Goal: Task Accomplishment & Management: Use online tool/utility

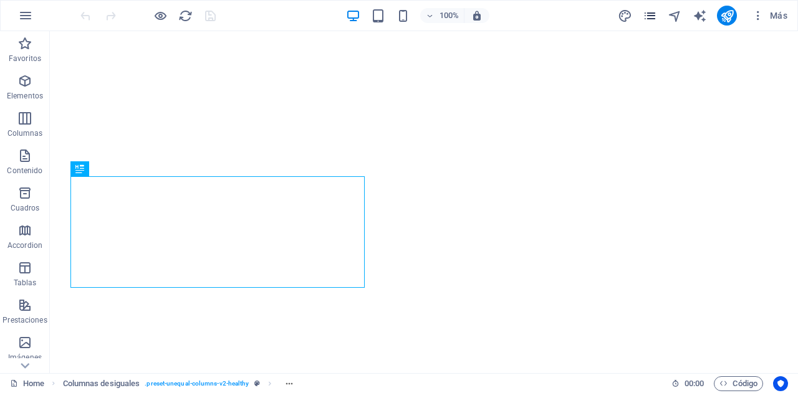
click at [397, 21] on icon "pages" at bounding box center [649, 16] width 14 height 14
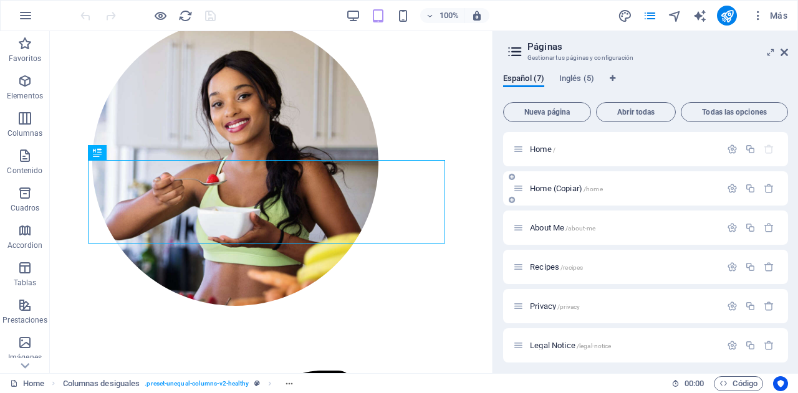
click at [397, 186] on p "Home (Copiar) /home" at bounding box center [623, 188] width 187 height 8
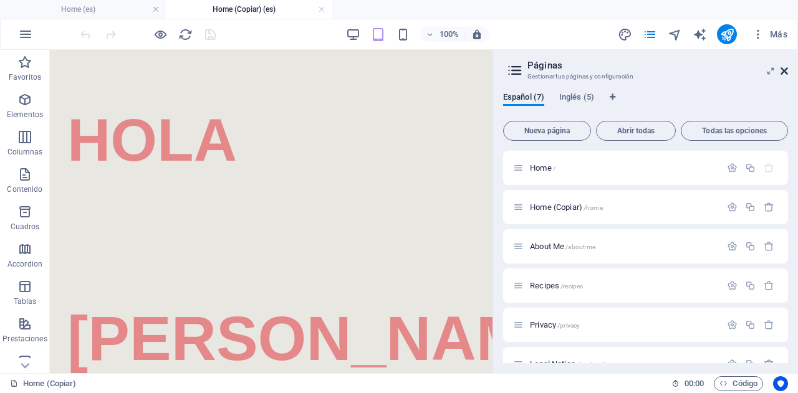
click at [397, 68] on icon at bounding box center [783, 71] width 7 height 10
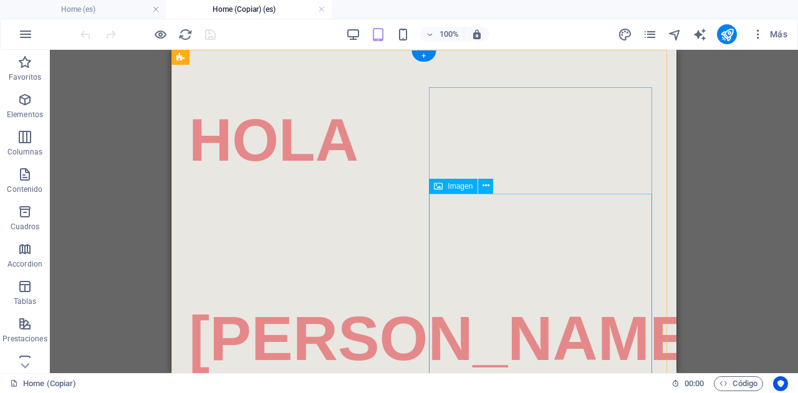
scroll to position [178, 0]
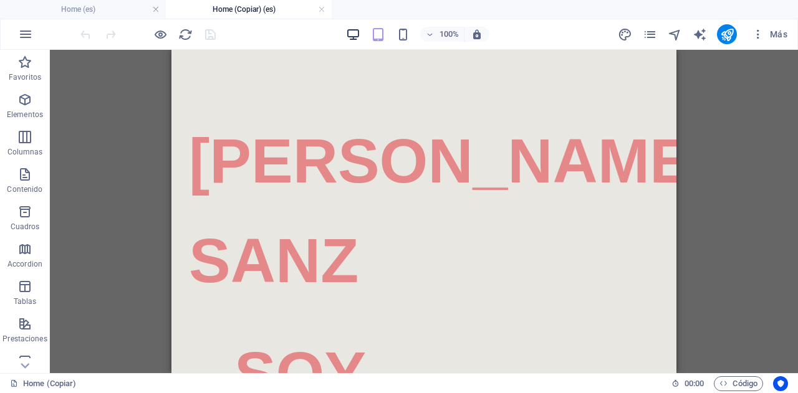
click at [360, 32] on icon "button" at bounding box center [353, 34] width 14 height 14
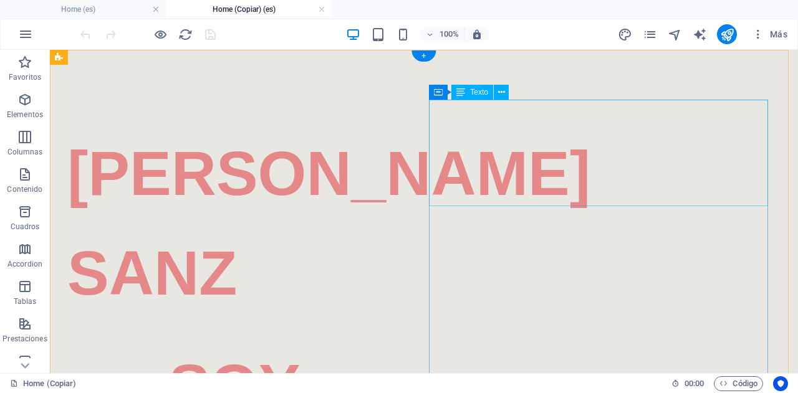
scroll to position [0, 0]
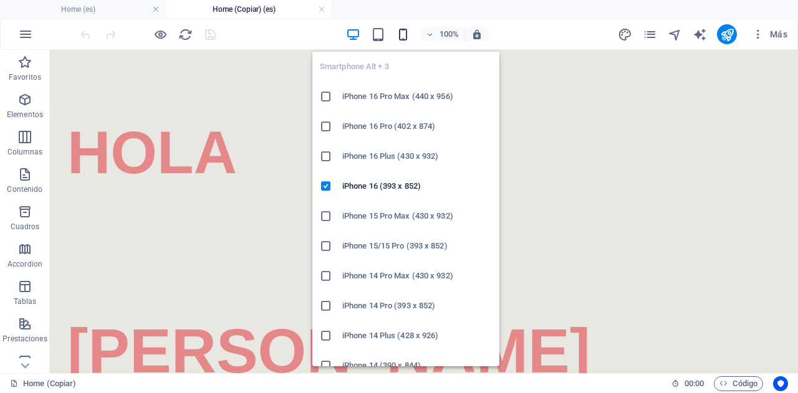
click at [397, 28] on icon "button" at bounding box center [403, 34] width 14 height 14
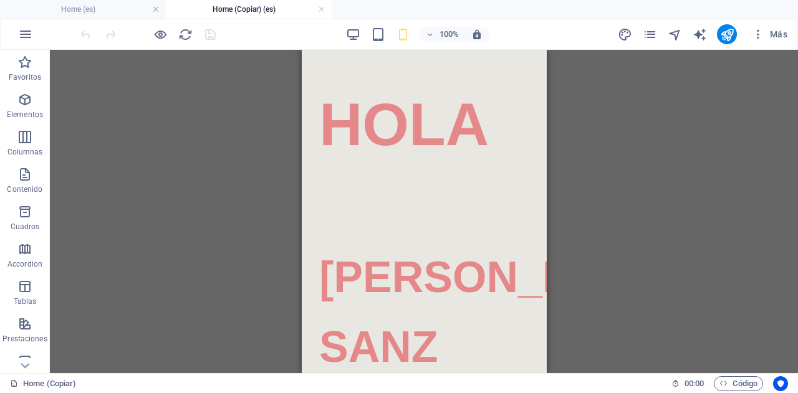
click at [397, 167] on div "Arrastra aquí para reemplazar el contenido existente. Si quieres crear un eleme…" at bounding box center [424, 211] width 748 height 323
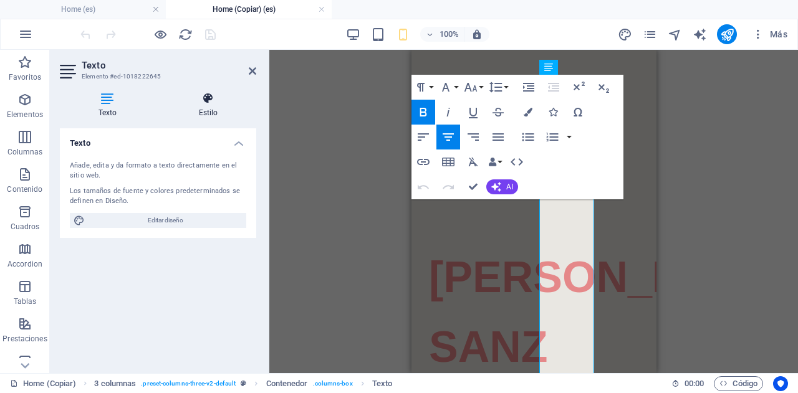
click at [211, 109] on h4 "Estilo" at bounding box center [208, 105] width 96 height 26
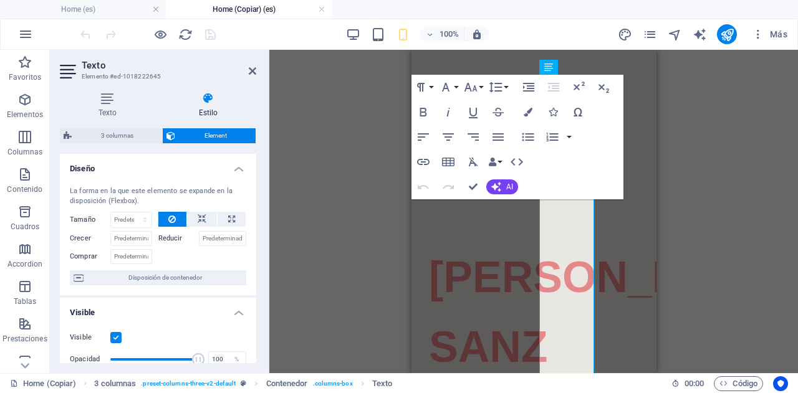
scroll to position [327, 0]
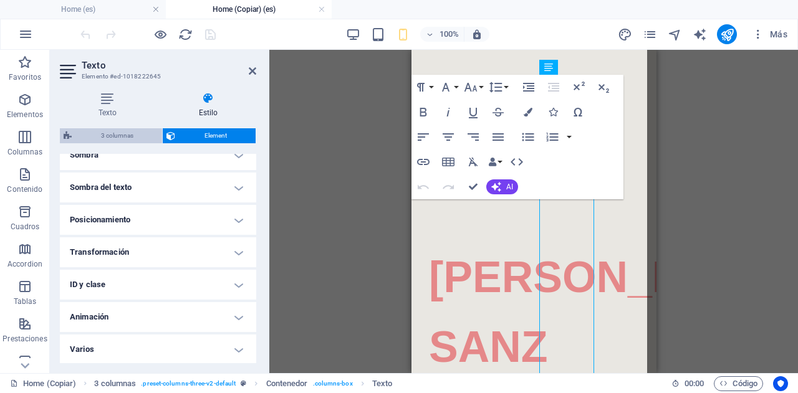
click at [130, 130] on span "3 columnas" at bounding box center [116, 135] width 83 height 15
select select "rem"
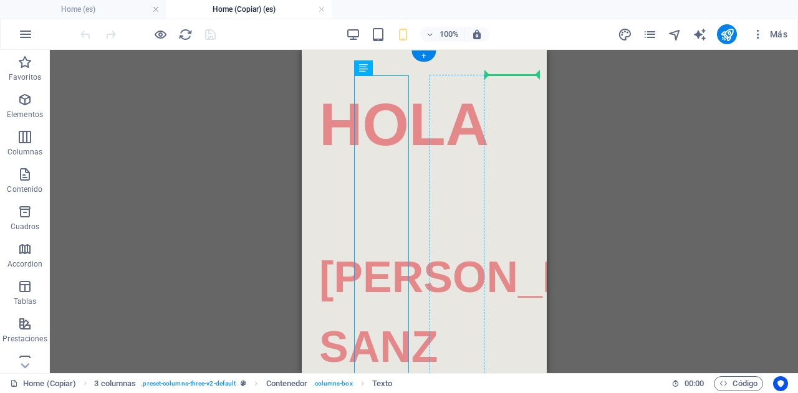
drag, startPoint x: 404, startPoint y: 123, endPoint x: 493, endPoint y: 115, distance: 89.5
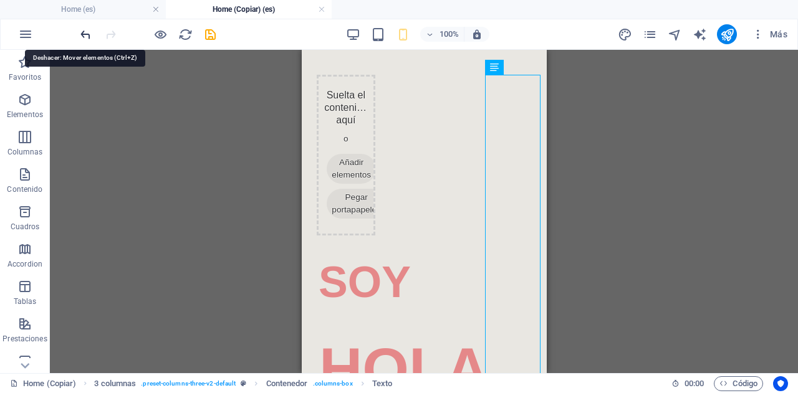
click at [86, 35] on icon "undo" at bounding box center [86, 34] width 14 height 14
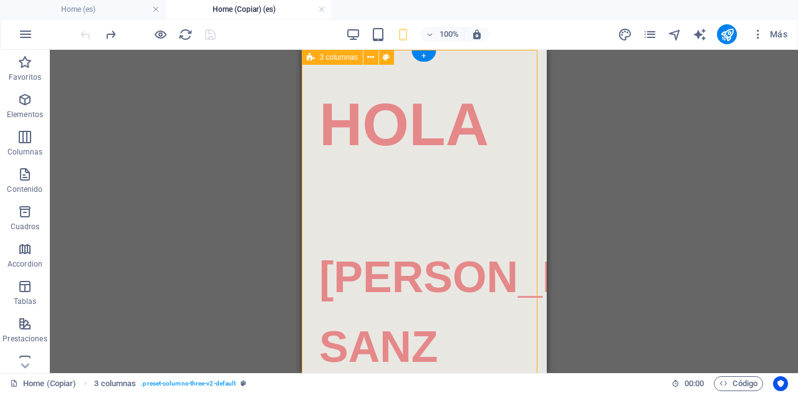
select select "rem"
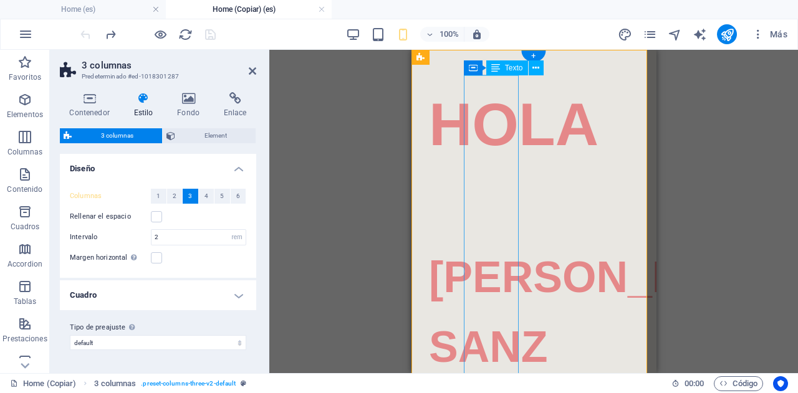
click at [397, 122] on div "[PERSON_NAME]" at bounding box center [454, 229] width 57 height 309
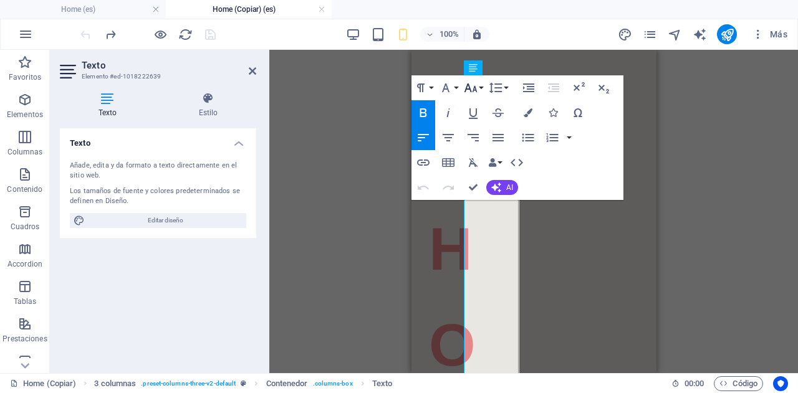
click at [397, 90] on icon "button" at bounding box center [470, 87] width 15 height 15
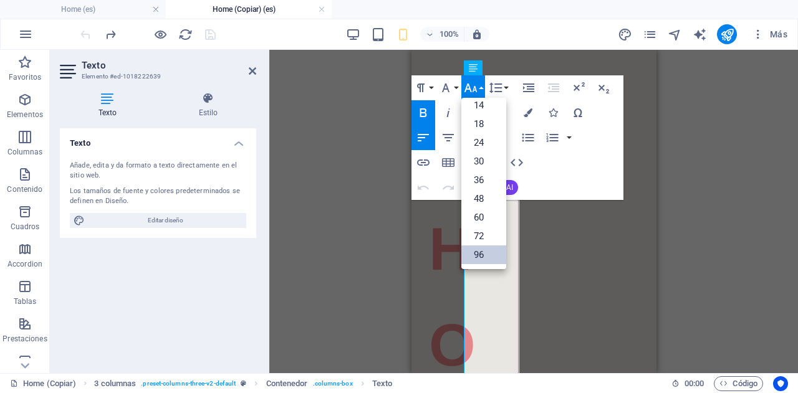
scroll to position [100, 0]
click at [397, 147] on link "24" at bounding box center [483, 143] width 45 height 19
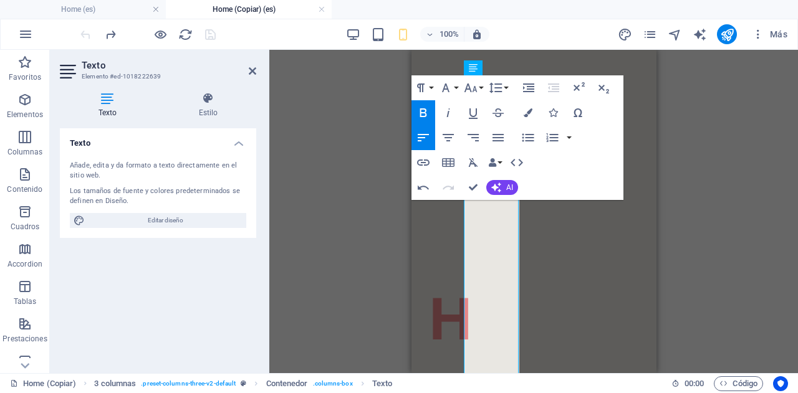
click at [397, 211] on div "Imagen 3 columnas Contenedor Contenedor Texto Contenedor Texto Contenedor Parag…" at bounding box center [533, 211] width 528 height 323
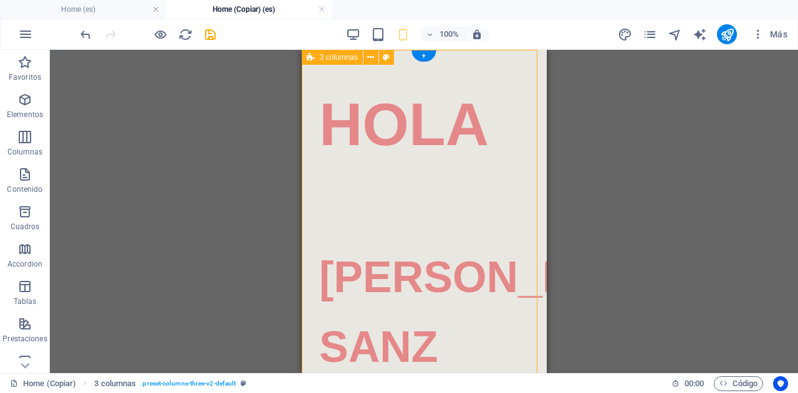
select select "rem"
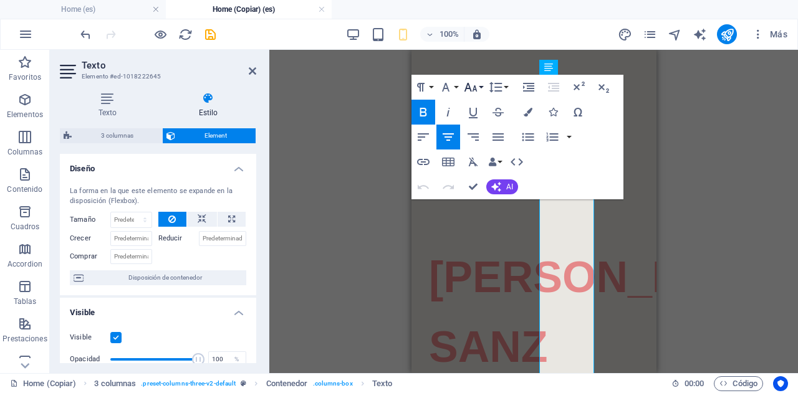
click at [397, 89] on icon "button" at bounding box center [470, 87] width 13 height 9
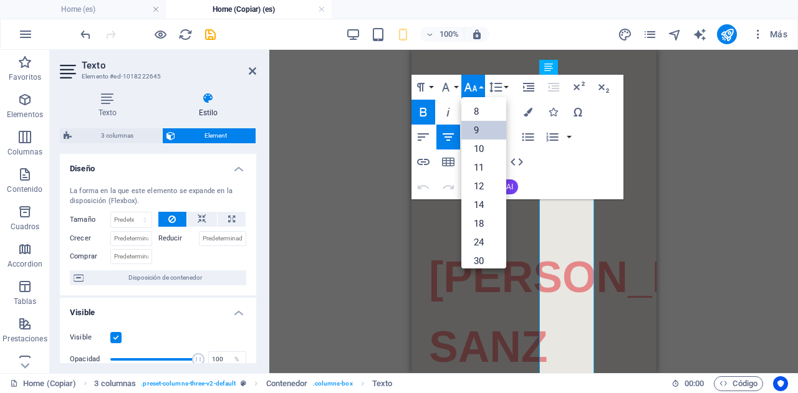
click at [397, 131] on link "9" at bounding box center [483, 130] width 45 height 19
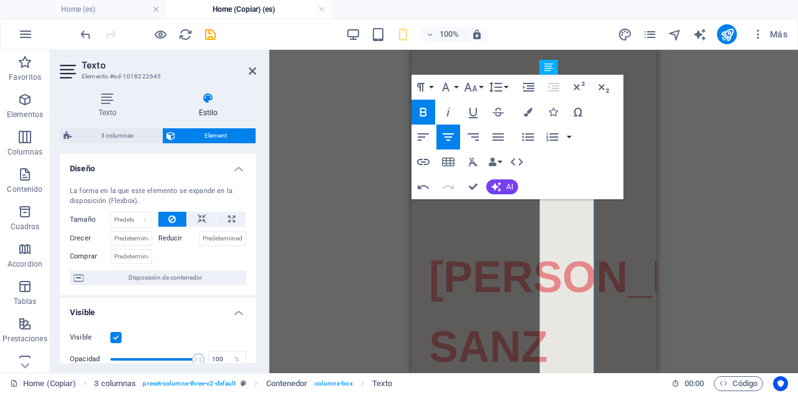
click at [397, 256] on div "Imagen 3 columnas Contenedor Contenedor Texto Contenedor Texto Contenedor Parag…" at bounding box center [533, 211] width 528 height 323
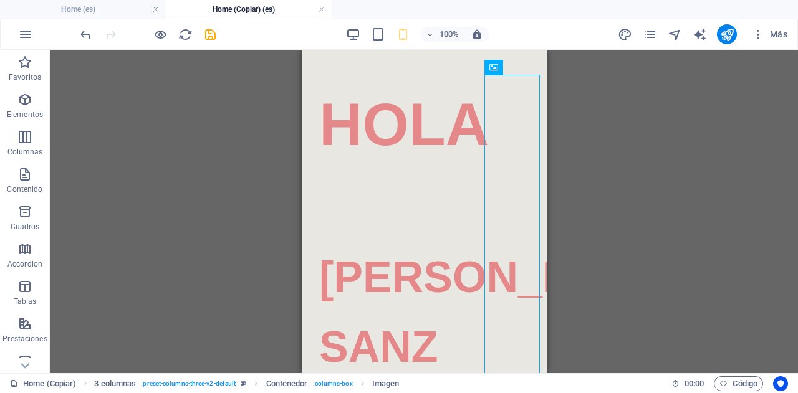
click at [397, 234] on div "Imagen 3 columnas Contenedor Contenedor Texto Contenedor Texto Contenedor" at bounding box center [424, 211] width 748 height 323
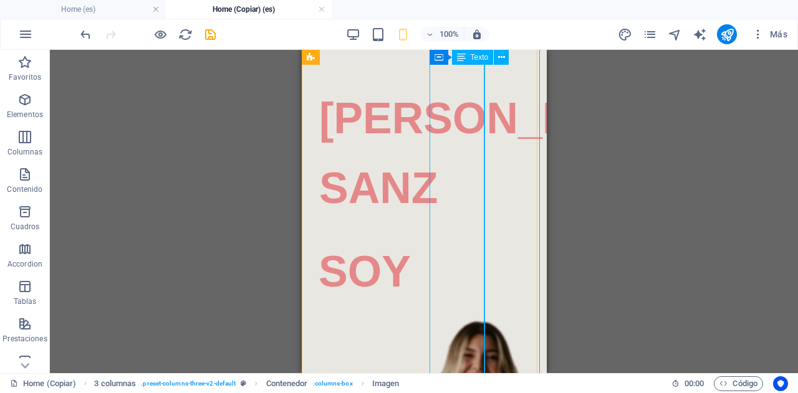
scroll to position [0, 0]
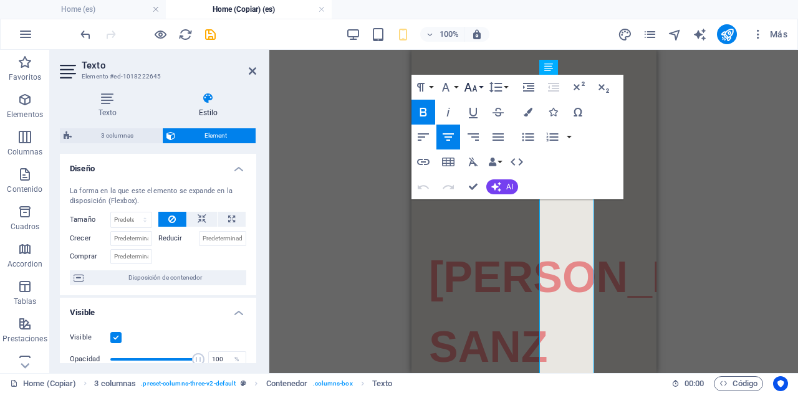
click at [397, 83] on icon "button" at bounding box center [470, 87] width 15 height 15
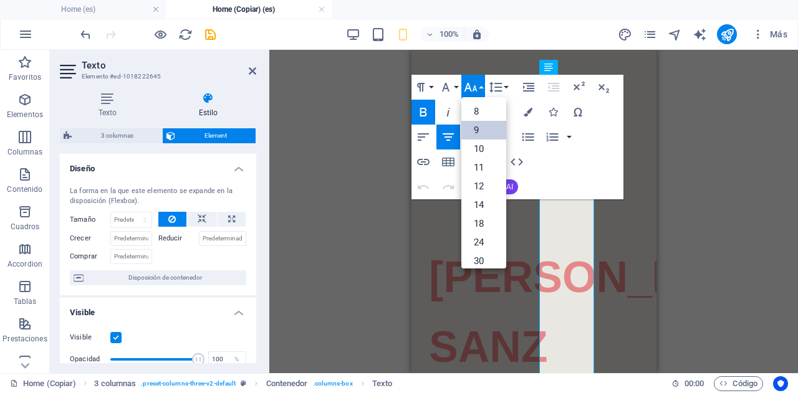
click at [397, 125] on link "9" at bounding box center [483, 130] width 45 height 19
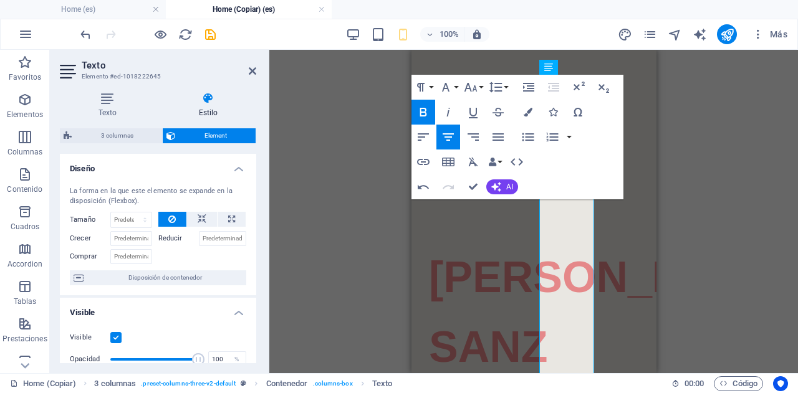
click at [397, 229] on div "Imagen 3 columnas Contenedor Contenedor Texto Contenedor Texto Contenedor 4 col…" at bounding box center [533, 211] width 528 height 323
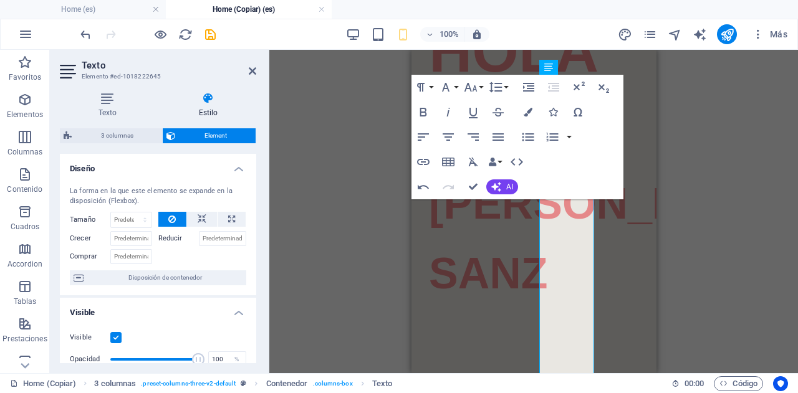
scroll to position [283, 0]
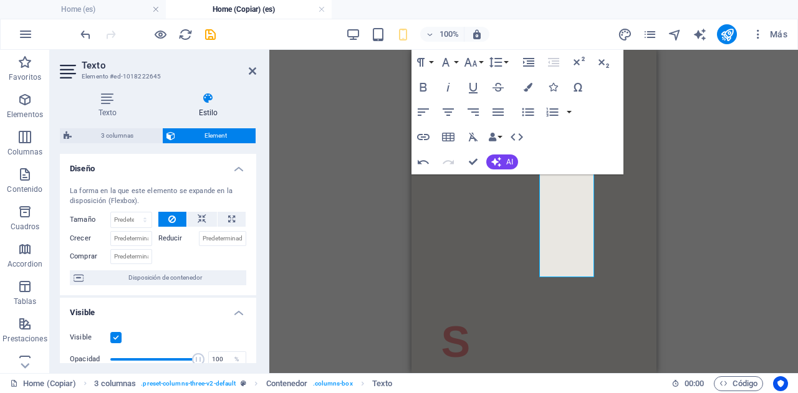
click at [397, 237] on div "Imagen 3 columnas Contenedor Contenedor Texto Contenedor Texto Contenedor 4 col…" at bounding box center [533, 211] width 528 height 323
click at [397, 62] on icon "button" at bounding box center [603, 62] width 15 height 15
click at [397, 65] on icon "button" at bounding box center [603, 63] width 11 height 9
click at [330, 130] on div "Imagen 3 columnas Contenedor Contenedor Texto Contenedor Texto Contenedor 4 col…" at bounding box center [533, 211] width 528 height 323
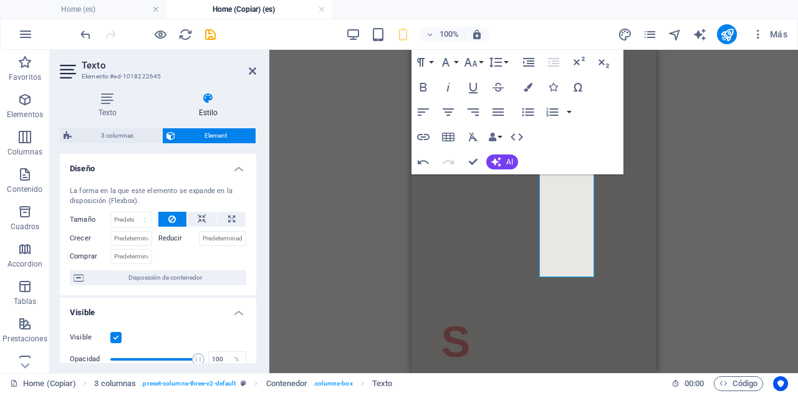
click at [356, 142] on div "Imagen 3 columnas Contenedor Contenedor Texto Contenedor Texto Contenedor 4 col…" at bounding box center [533, 211] width 528 height 323
click at [257, 67] on aside "Texto Elemento #ed-1018222645 Texto Estilo Texto Añade, [PERSON_NAME] a texto d…" at bounding box center [159, 211] width 219 height 323
click at [248, 78] on header "Texto Elemento #ed-1018222645" at bounding box center [158, 66] width 196 height 32
click at [251, 73] on icon at bounding box center [252, 71] width 7 height 10
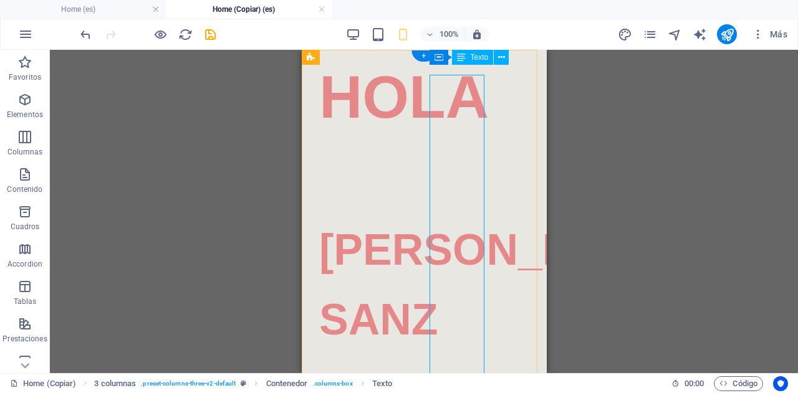
scroll to position [0, 0]
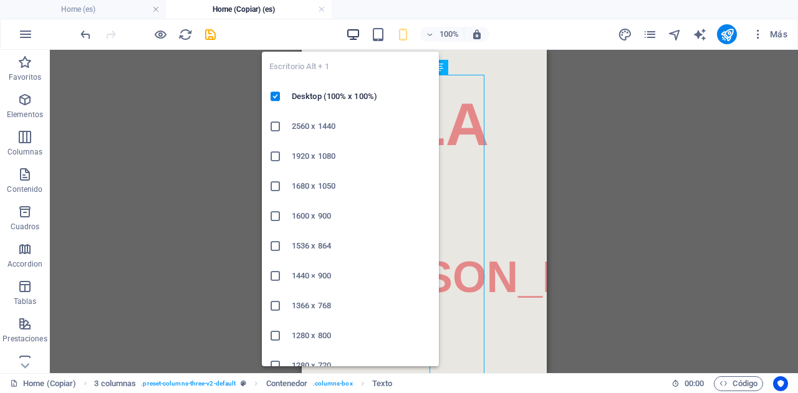
click at [353, 39] on icon "button" at bounding box center [353, 34] width 14 height 14
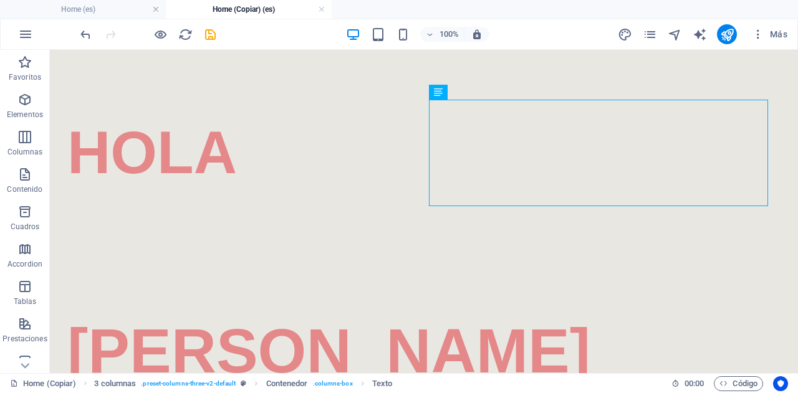
click at [385, 27] on div "100%" at bounding box center [417, 34] width 144 height 20
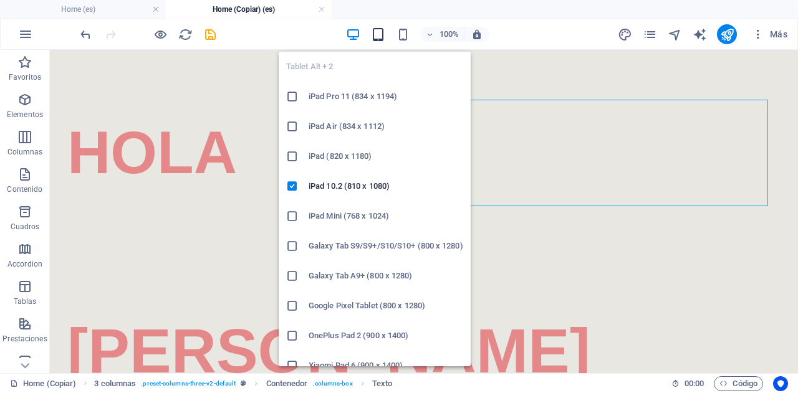
click at [381, 30] on icon "button" at bounding box center [378, 34] width 14 height 14
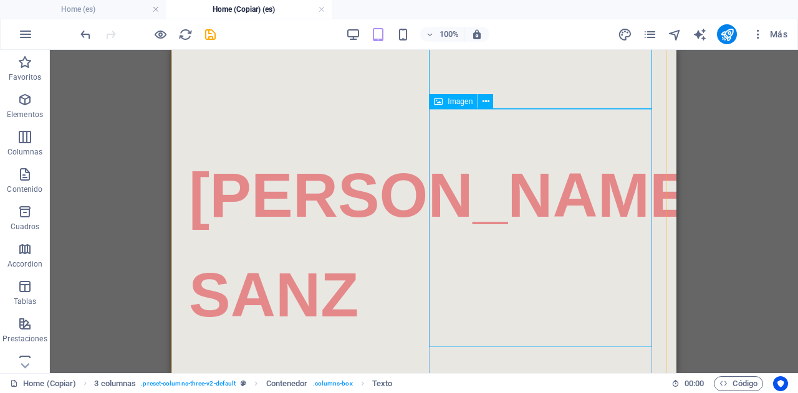
scroll to position [143, 0]
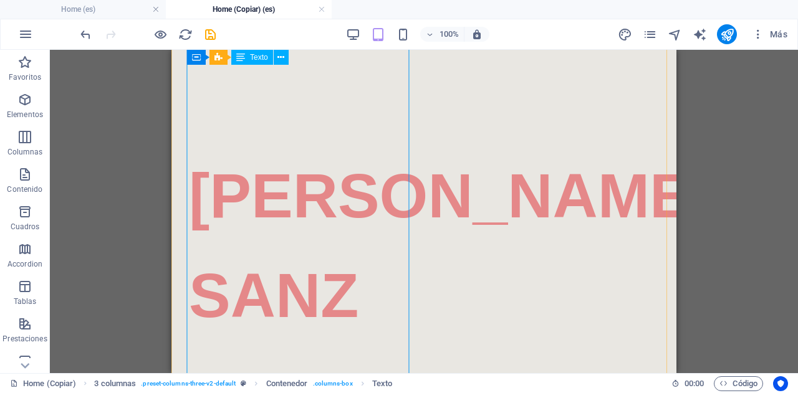
click at [296, 272] on div "[PERSON_NAME]" at bounding box center [300, 146] width 226 height 403
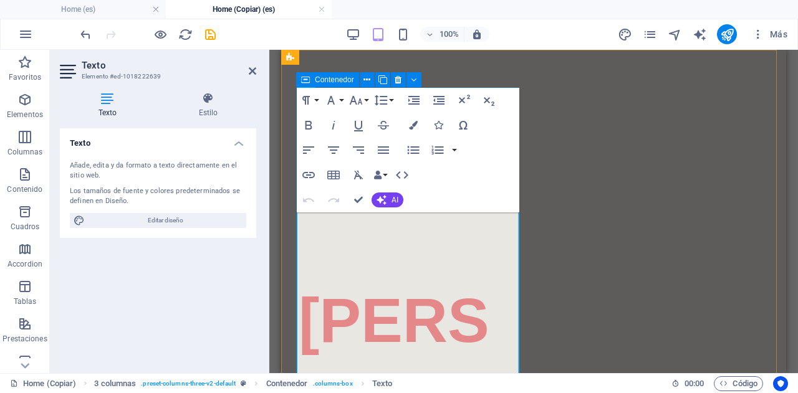
scroll to position [0, 0]
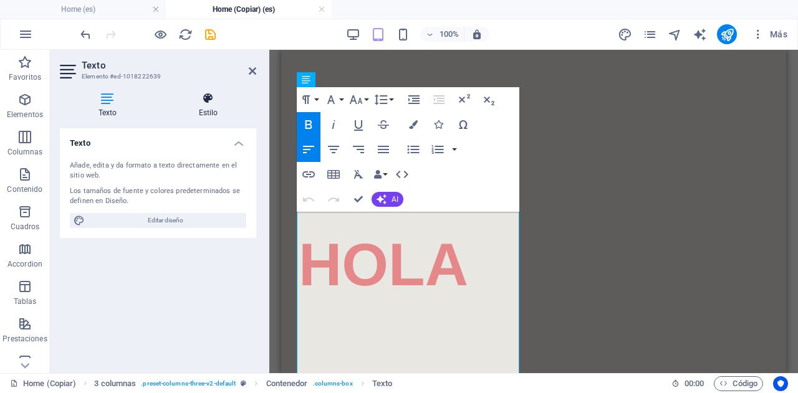
click at [209, 100] on icon at bounding box center [208, 98] width 96 height 12
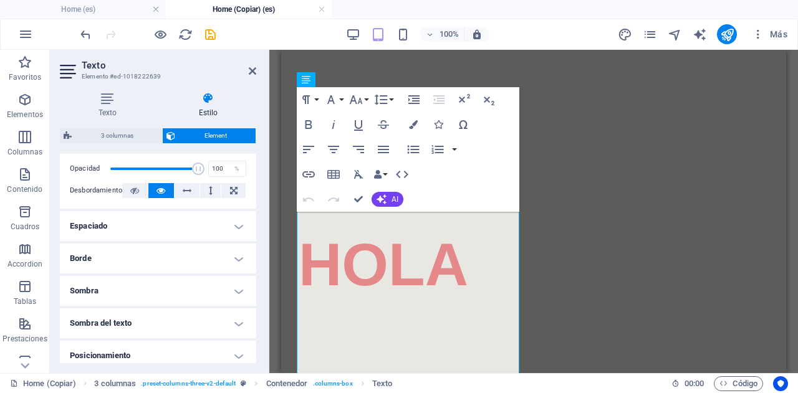
scroll to position [193, 0]
click at [168, 226] on h4 "Espaciado" at bounding box center [158, 224] width 196 height 30
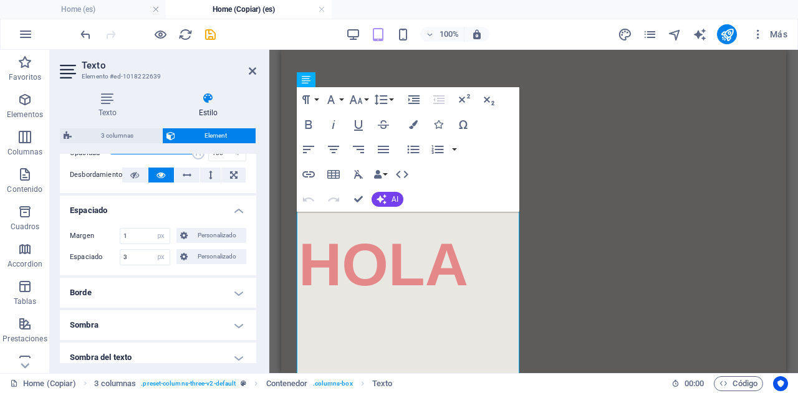
scroll to position [209, 0]
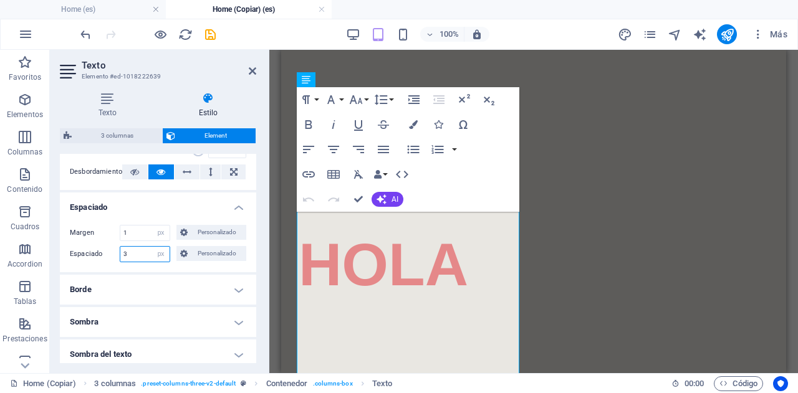
drag, startPoint x: 141, startPoint y: 250, endPoint x: 92, endPoint y: 249, distance: 49.2
click at [92, 249] on div "Espaciado 3 Predeterminado px rem % vh vw Personalizado Personalizado" at bounding box center [158, 254] width 176 height 16
type input "0"
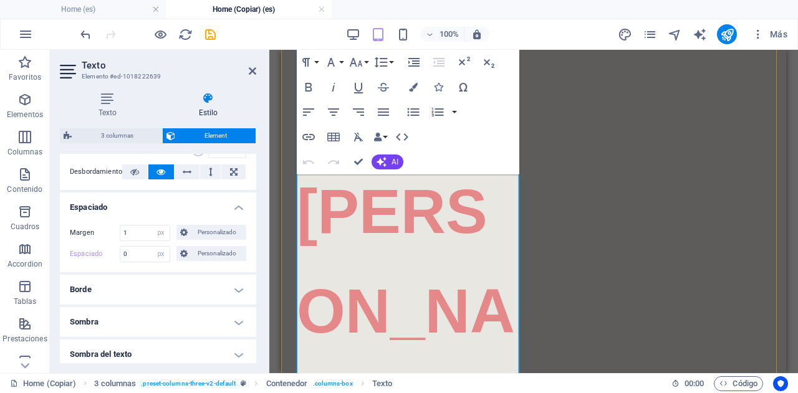
scroll to position [251, 0]
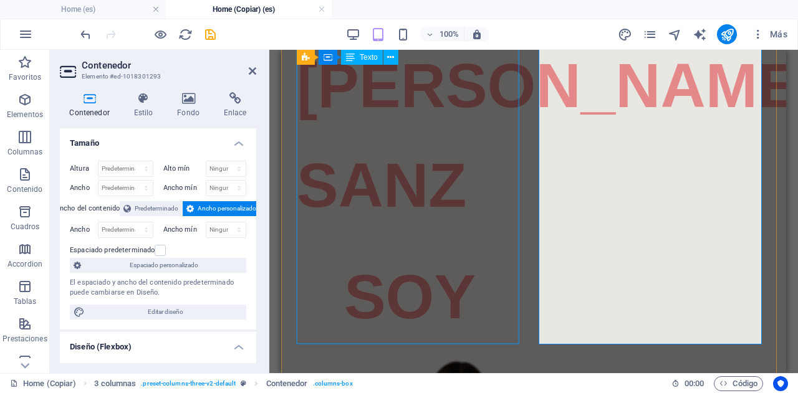
click at [378, 166] on div "[PERSON_NAME]" at bounding box center [410, 35] width 226 height 399
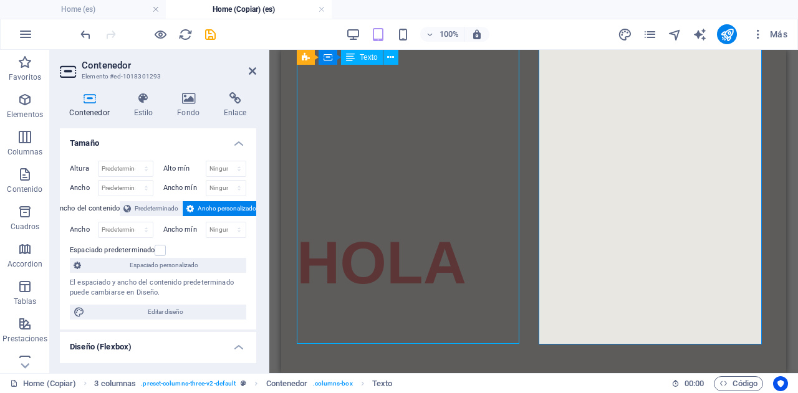
select select "px"
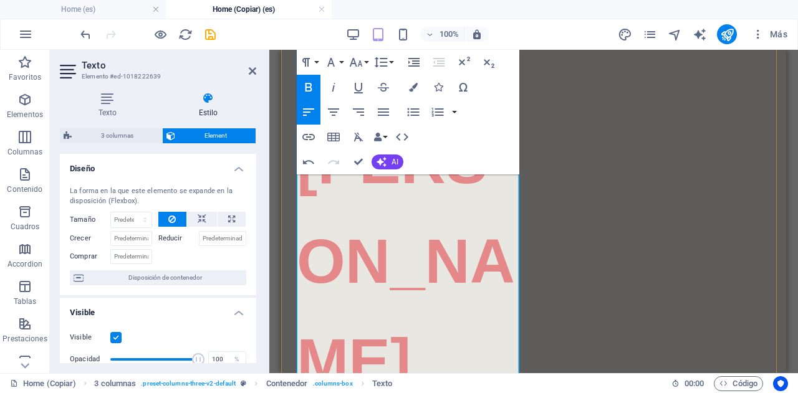
scroll to position [201, 0]
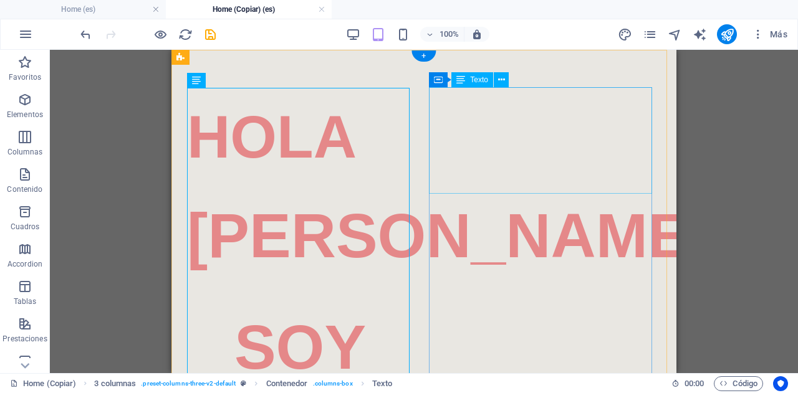
scroll to position [0, 0]
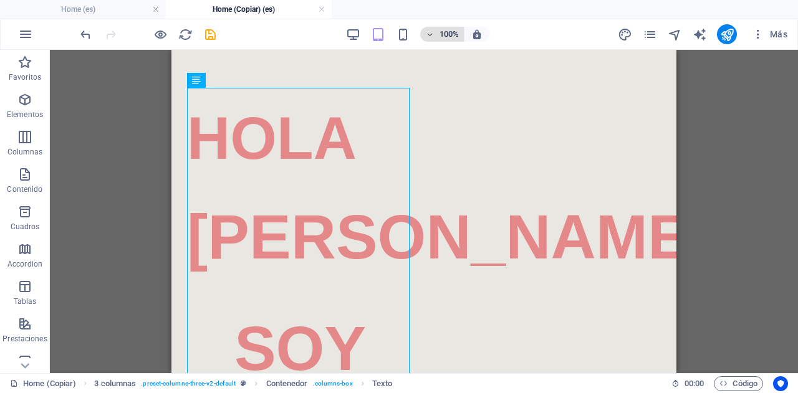
click at [397, 29] on h6 "100%" at bounding box center [449, 34] width 20 height 15
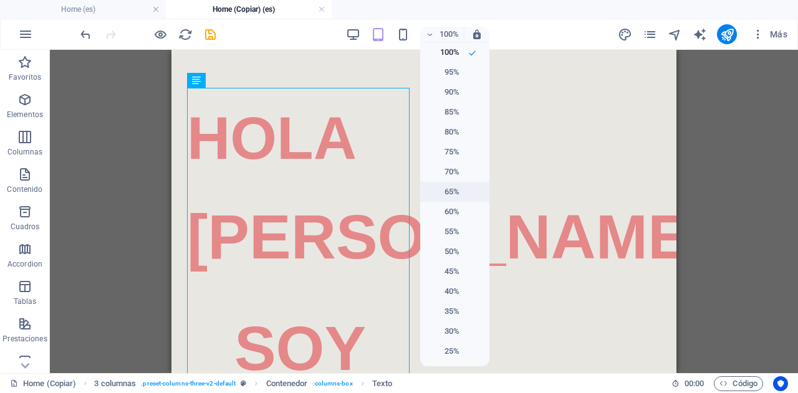
click at [397, 191] on h6 "65%" at bounding box center [443, 191] width 32 height 15
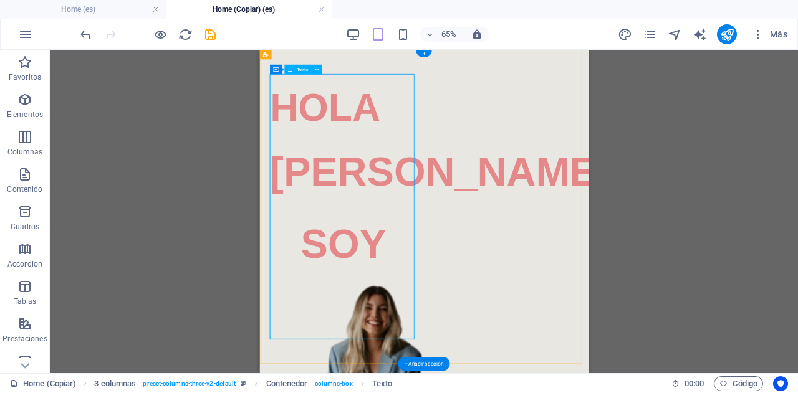
click at [352, 287] on div "[PERSON_NAME]" at bounding box center [388, 186] width 226 height 199
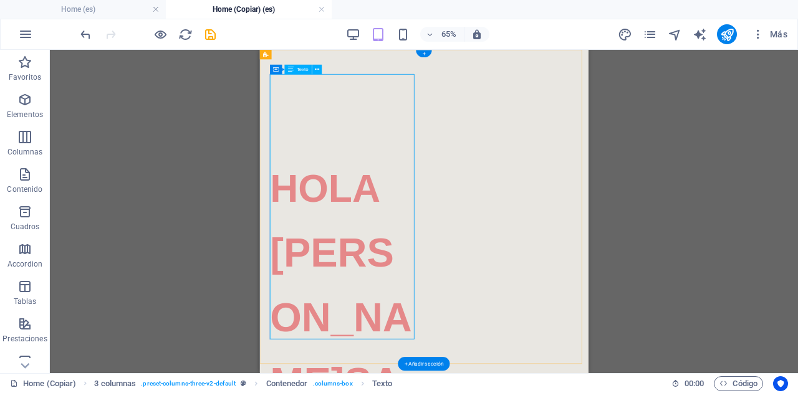
select select "px"
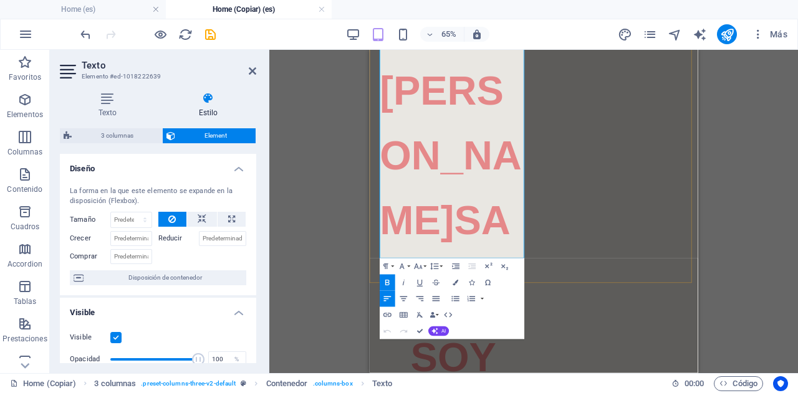
scroll to position [249, 0]
click at [397, 277] on span "SANZ" at bounding box center [484, 361] width 201 height 169
click at [397, 279] on span "SANZ" at bounding box center [484, 361] width 201 height 169
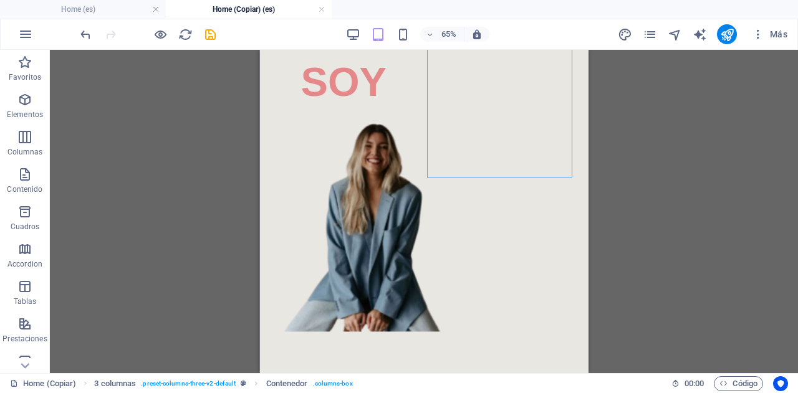
click at [397, 188] on div "Arrastra aquí para reemplazar el contenido existente. Si quieres crear un eleme…" at bounding box center [424, 211] width 748 height 323
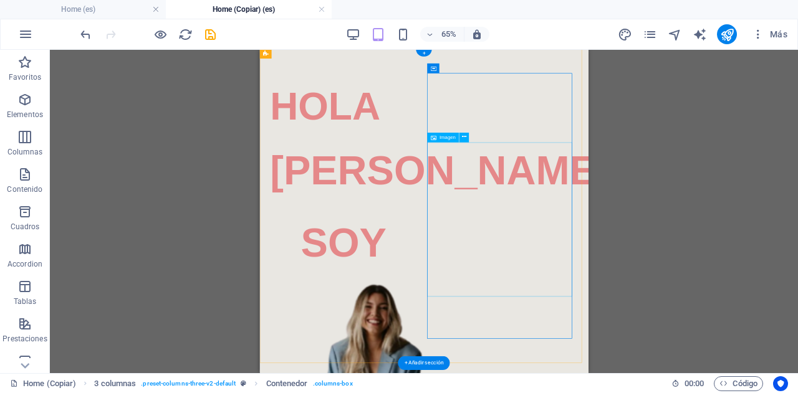
scroll to position [1, 0]
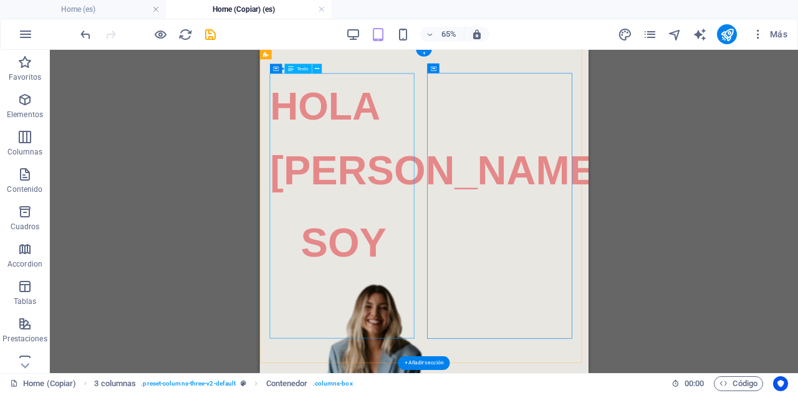
click at [397, 285] on div "[PERSON_NAME]" at bounding box center [388, 185] width 226 height 199
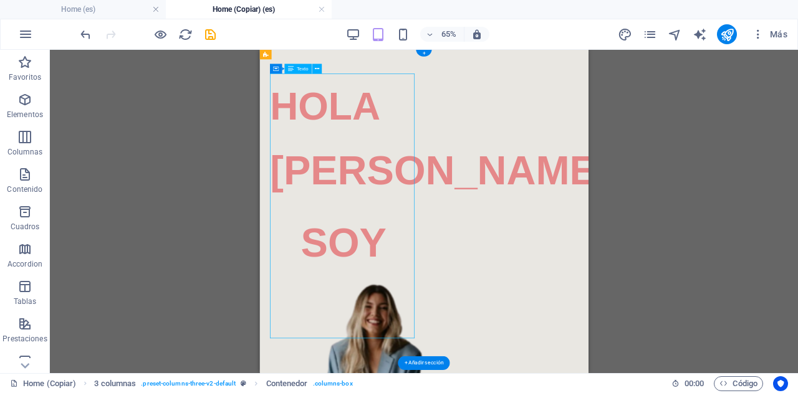
click at [397, 285] on div "[PERSON_NAME]" at bounding box center [388, 185] width 226 height 199
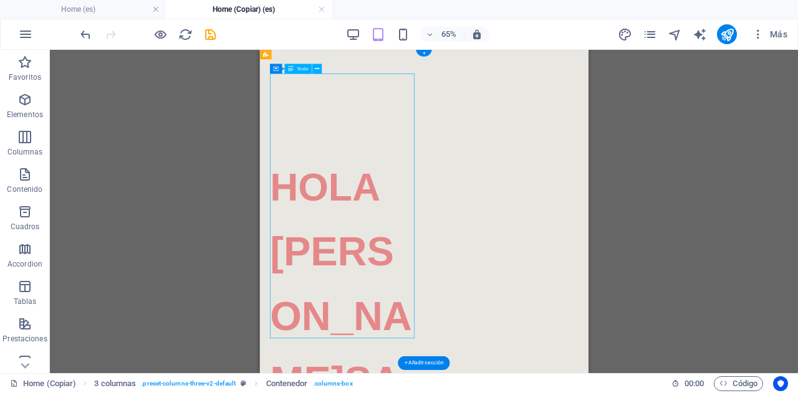
select select "px"
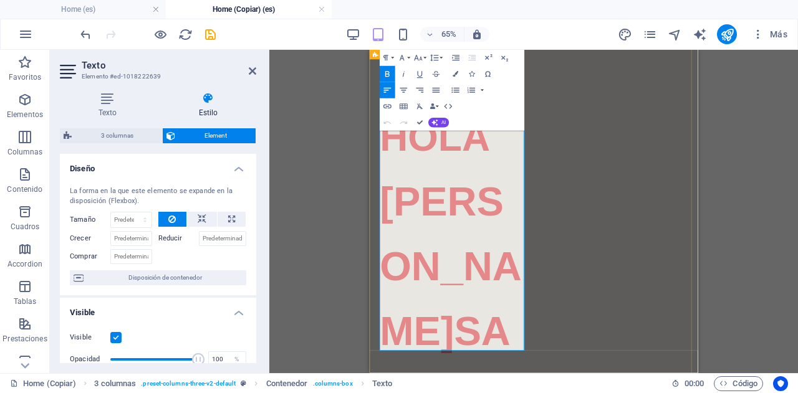
scroll to position [112, 0]
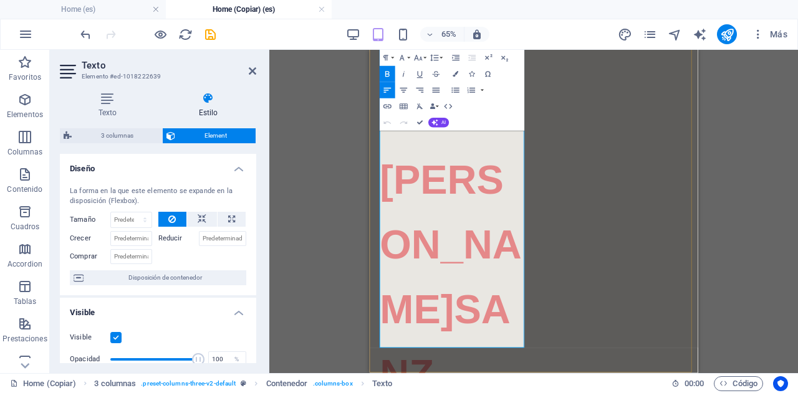
click at [397, 387] on span "[PERSON_NAME]" at bounding box center [493, 349] width 218 height 269
click at [280, 217] on div "Arrastra aquí para reemplazar el contenido existente. Si quieres crear un eleme…" at bounding box center [533, 211] width 528 height 323
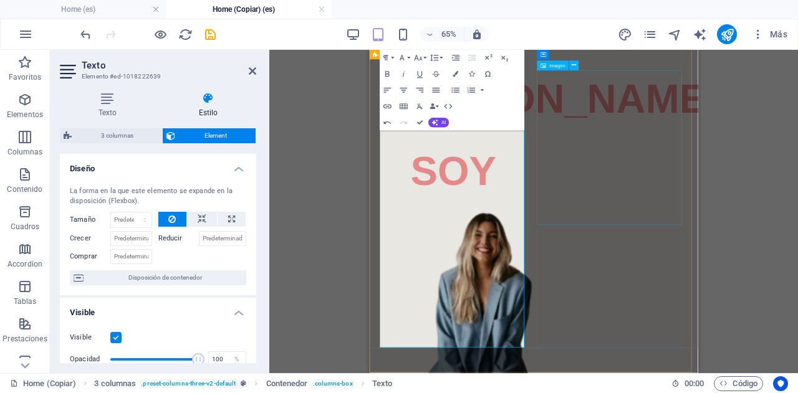
select select "px"
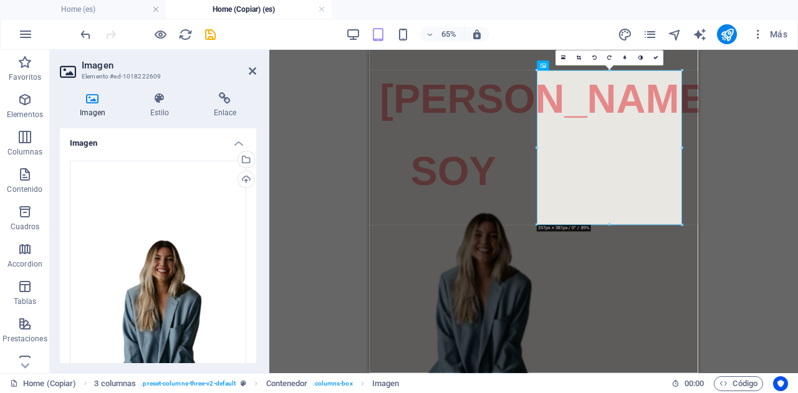
click at [397, 192] on div "Arrastra aquí para reemplazar el contenido existente. Si quieres crear un eleme…" at bounding box center [533, 211] width 528 height 323
click at [397, 179] on div "Arrastra aquí para reemplazar el contenido existente. Si quieres crear un eleme…" at bounding box center [533, 211] width 528 height 323
click at [256, 69] on aside "Imagen Elemento #ed-1018222609 Imagen Estilo Enlace Imagen Arrastra archivos aq…" at bounding box center [159, 211] width 219 height 323
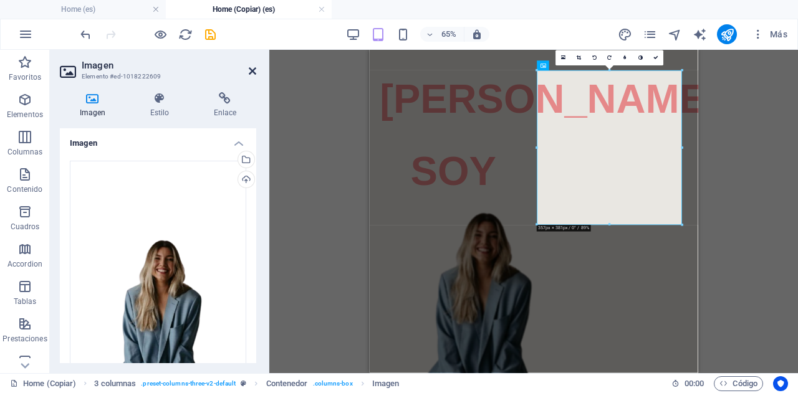
click at [252, 69] on icon at bounding box center [252, 71] width 7 height 10
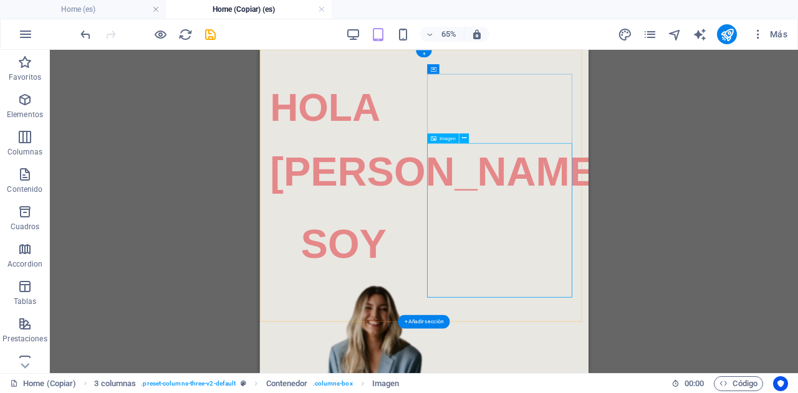
scroll to position [2, 0]
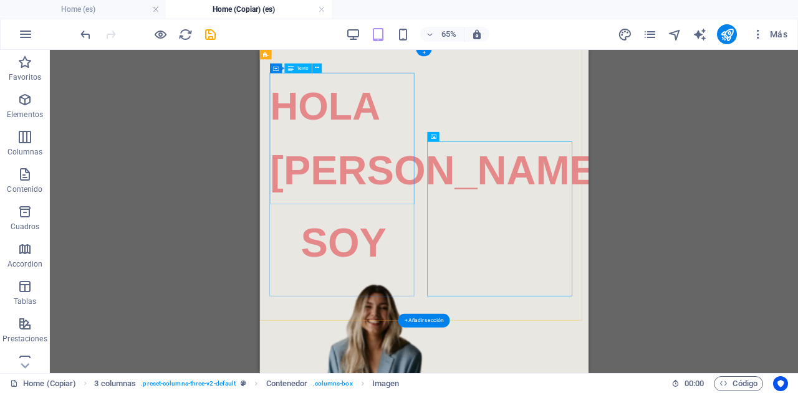
click at [397, 229] on div "[PERSON_NAME]" at bounding box center [388, 184] width 226 height 199
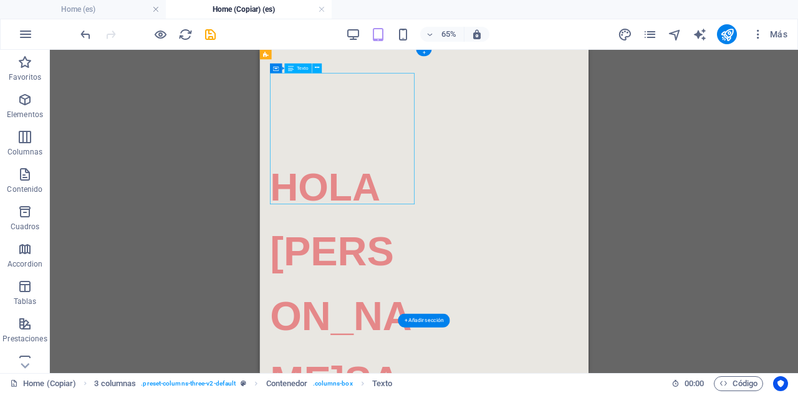
select select "px"
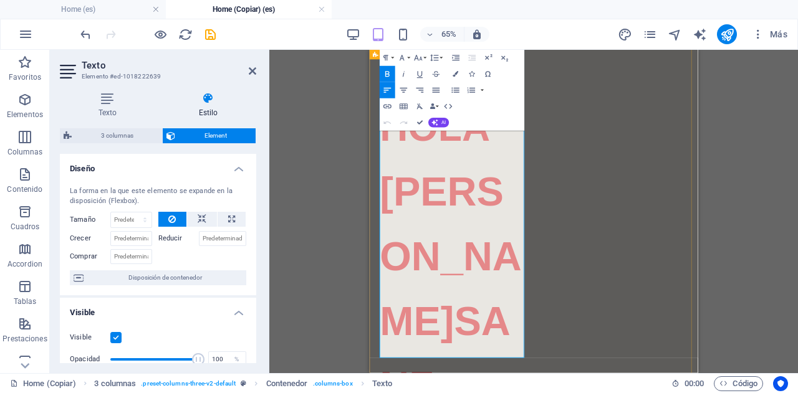
scroll to position [96, 0]
click at [330, 224] on div "Arrastra aquí para reemplazar el contenido existente. Si quieres crear un eleme…" at bounding box center [533, 211] width 528 height 323
click at [397, 290] on span "[PERSON_NAME]" at bounding box center [493, 365] width 218 height 269
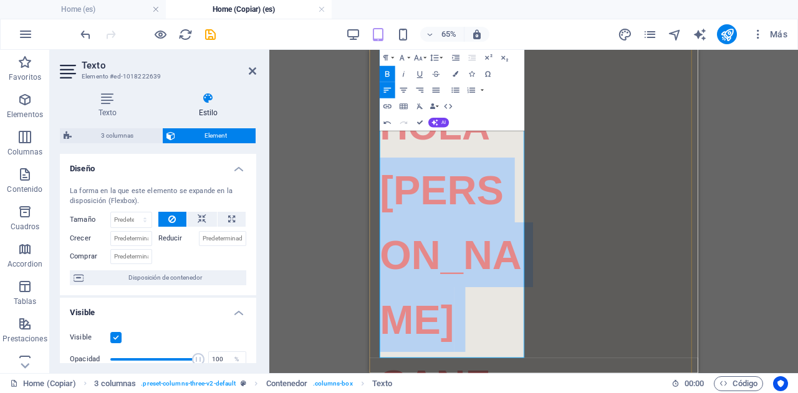
click at [397, 290] on span "[PERSON_NAME]" at bounding box center [493, 365] width 218 height 269
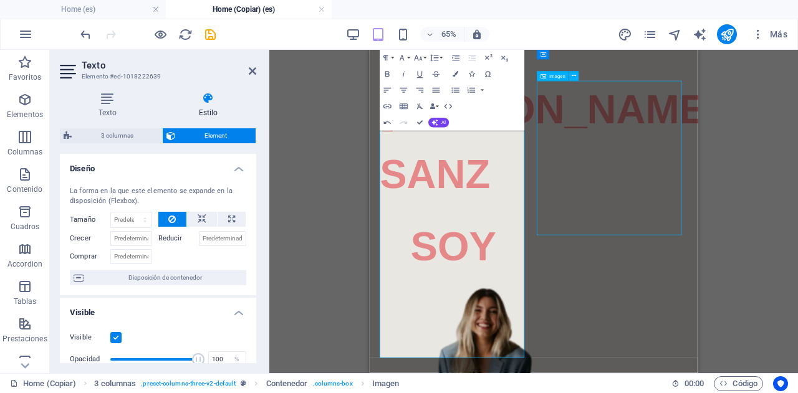
select select "px"
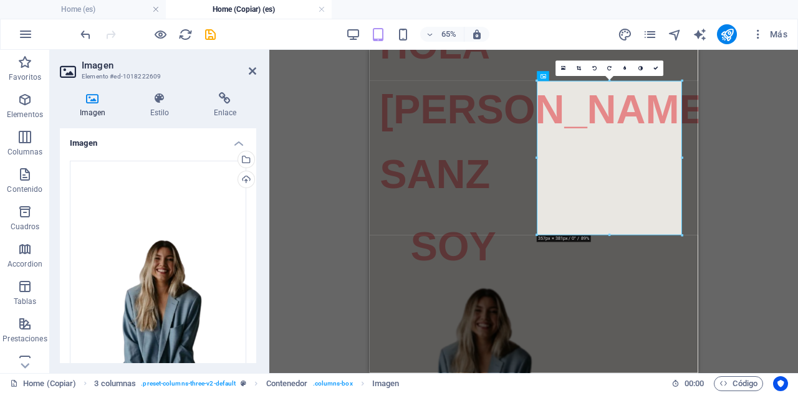
click at [397, 207] on div "Arrastra aquí para reemplazar el contenido existente. Si quieres crear un eleme…" at bounding box center [533, 211] width 528 height 323
click at [255, 68] on icon at bounding box center [252, 71] width 7 height 10
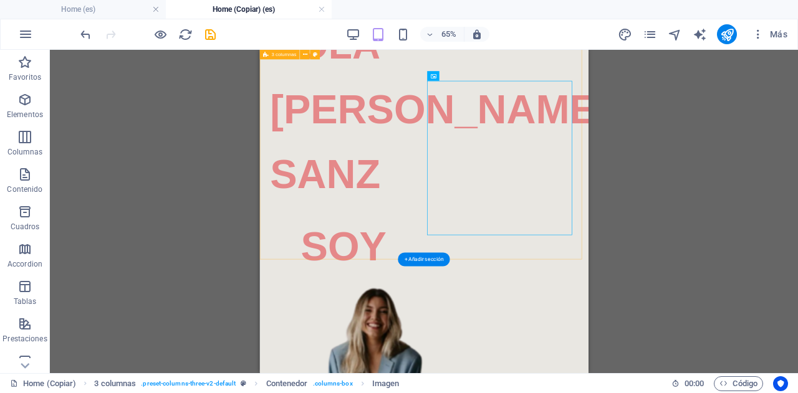
click at [264, 184] on div "HOLA [PERSON_NAME]" at bounding box center [511, 364] width 505 height 820
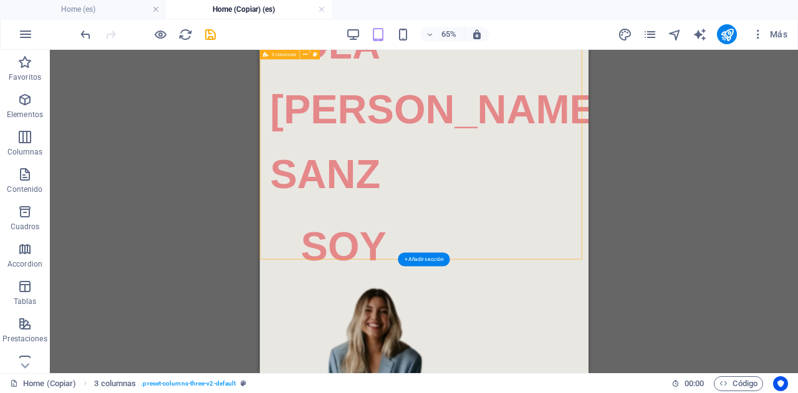
scroll to position [0, 0]
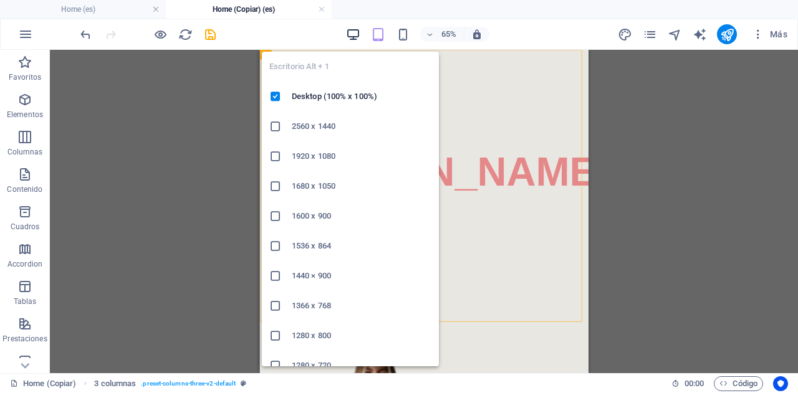
click at [355, 32] on icon "button" at bounding box center [353, 34] width 14 height 14
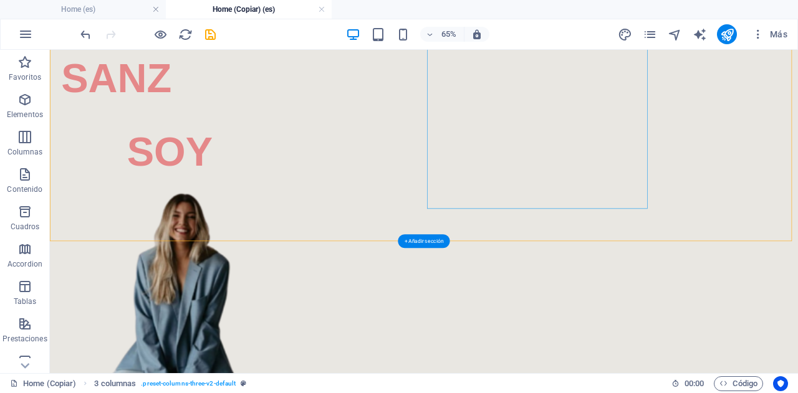
scroll to position [259, 0]
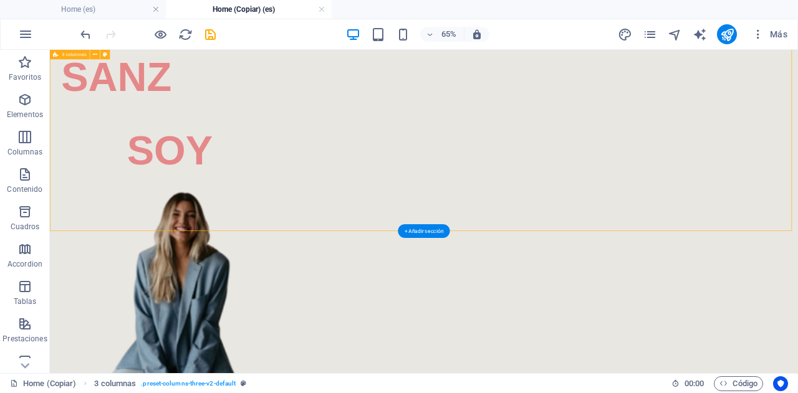
drag, startPoint x: 687, startPoint y: 325, endPoint x: 696, endPoint y: 290, distance: 36.1
click at [397, 290] on div "HOLA [PERSON_NAME]" at bounding box center [625, 215] width 1150 height 849
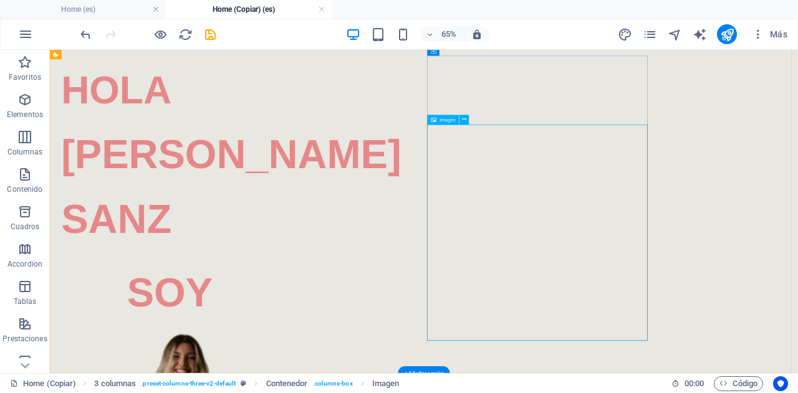
scroll to position [0, 0]
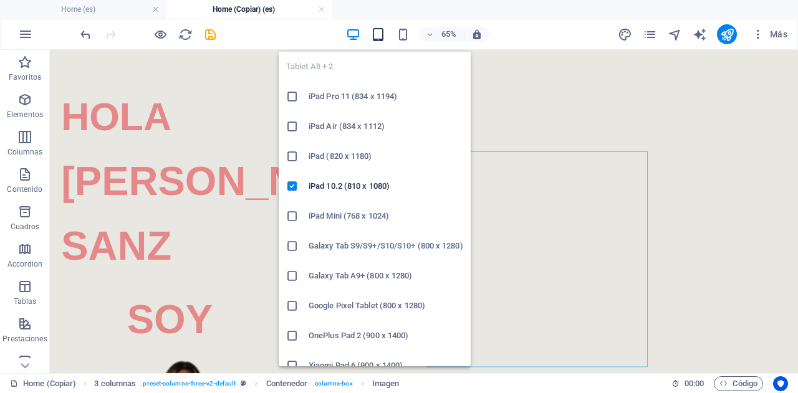
click at [379, 31] on icon "button" at bounding box center [378, 34] width 14 height 14
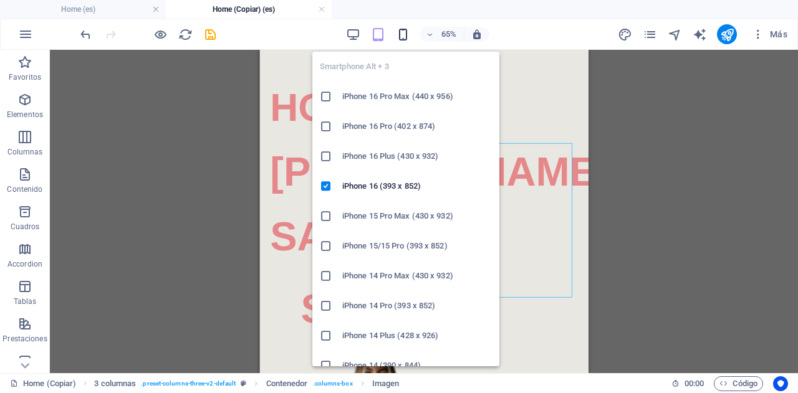
click at [397, 32] on icon "button" at bounding box center [403, 34] width 14 height 14
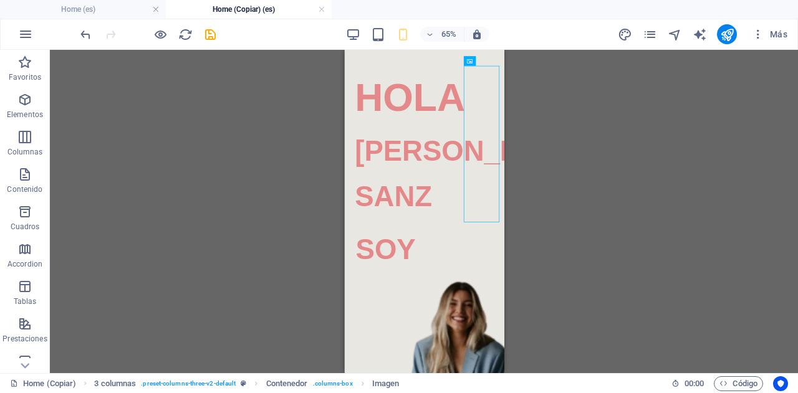
click at [397, 143] on div "Arrastra aquí para reemplazar el contenido existente. Si quieres crear un eleme…" at bounding box center [424, 211] width 748 height 323
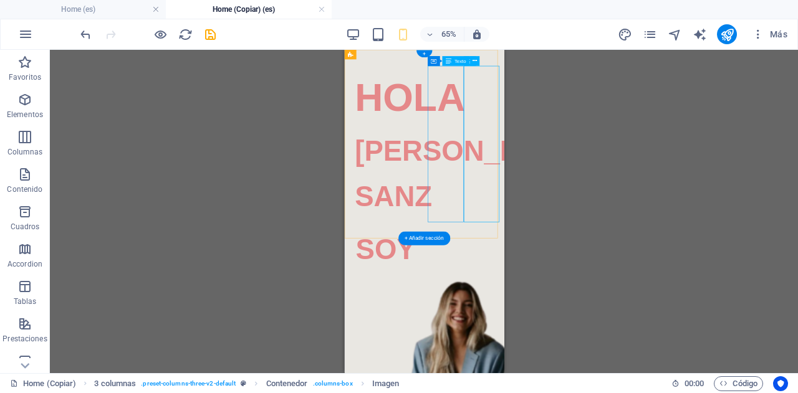
click at [397, 320] on div "SOY" at bounding box center [388, 357] width 59 height 74
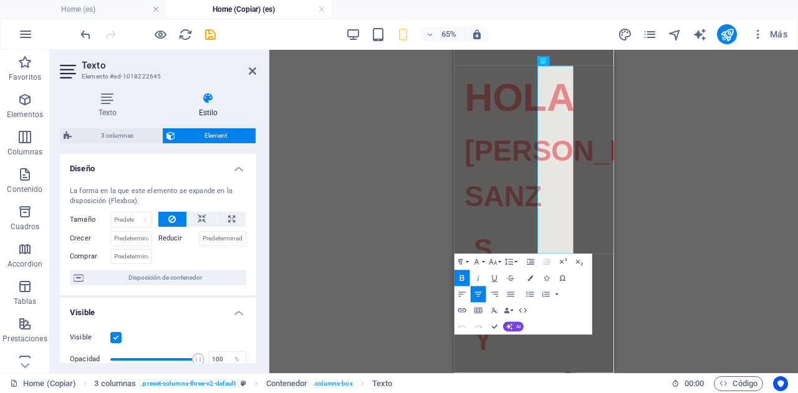
click at [308, 149] on div "Imagen 3 columnas Contenedor Contenedor Texto Contenedor Texto 3 columnas Conte…" at bounding box center [533, 211] width 528 height 323
click at [397, 260] on icon "button" at bounding box center [579, 262] width 10 height 10
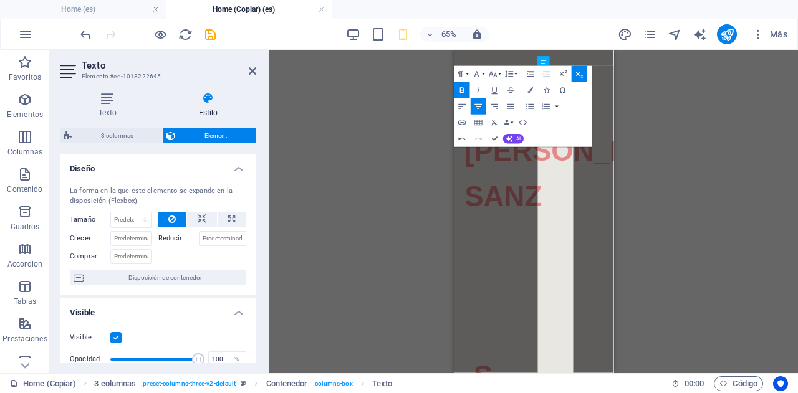
click at [397, 255] on div "Imagen 3 columnas Contenedor Contenedor Texto Contenedor Texto 3 columnas Conte…" at bounding box center [533, 211] width 528 height 323
click at [397, 229] on div "Imagen 3 columnas Contenedor Contenedor Texto Contenedor Texto 3 columnas Conte…" at bounding box center [533, 211] width 528 height 323
click at [397, 74] on icon "button" at bounding box center [578, 75] width 7 height 6
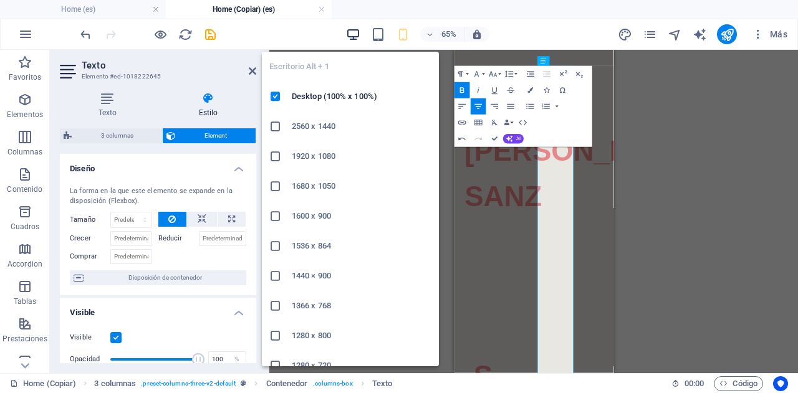
click at [348, 32] on icon "button" at bounding box center [353, 34] width 14 height 14
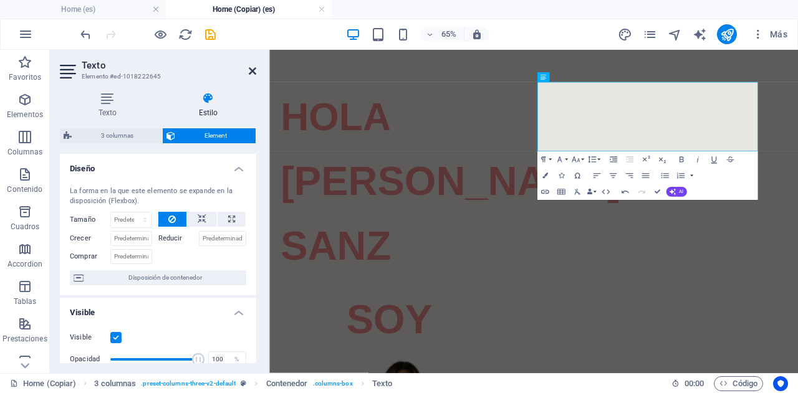
click at [251, 72] on icon at bounding box center [252, 71] width 7 height 10
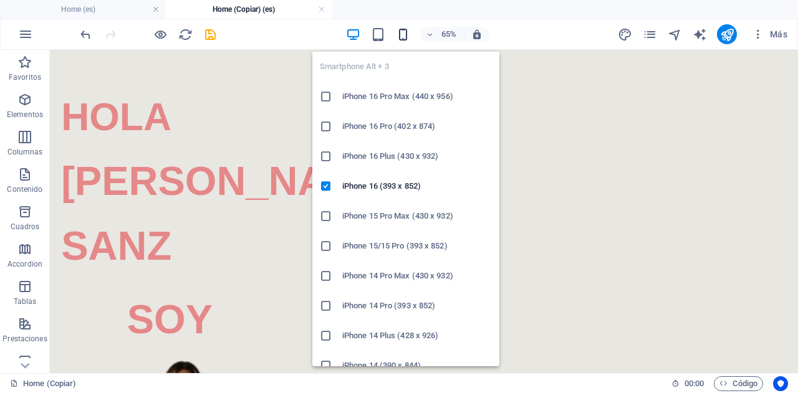
click at [397, 32] on icon "button" at bounding box center [403, 34] width 14 height 14
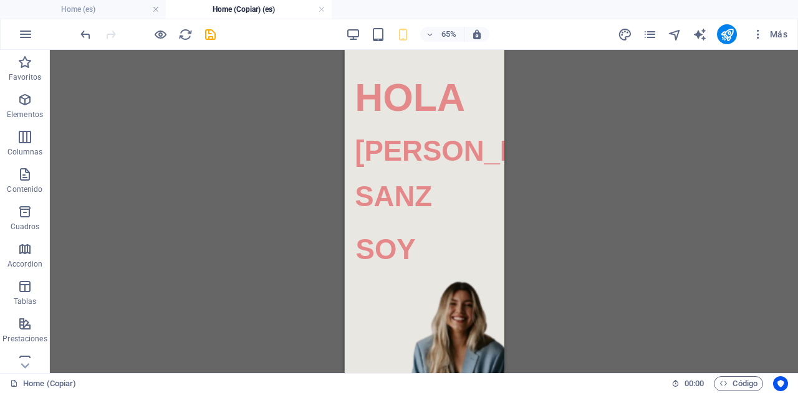
click at [241, 106] on div "Arrastra aquí para reemplazar el contenido existente. Si quieres crear un eleme…" at bounding box center [424, 211] width 748 height 323
